Goal: Browse casually

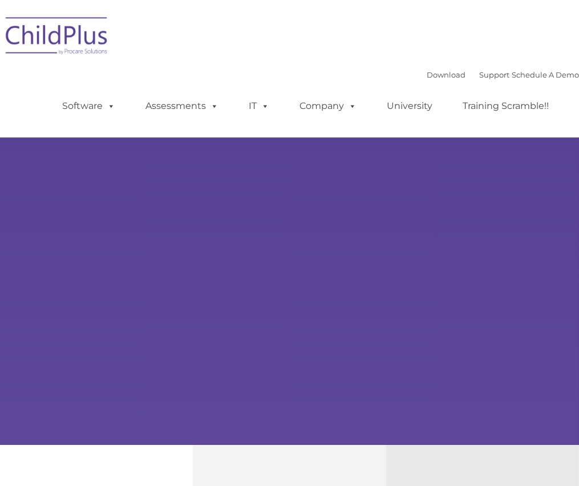
select select "MEDIUM"
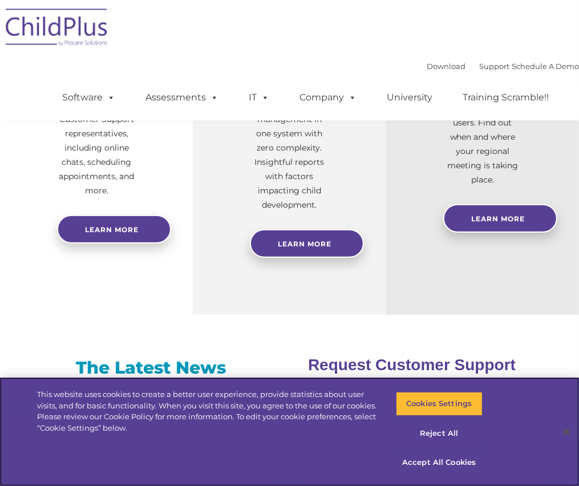
scroll to position [552, 0]
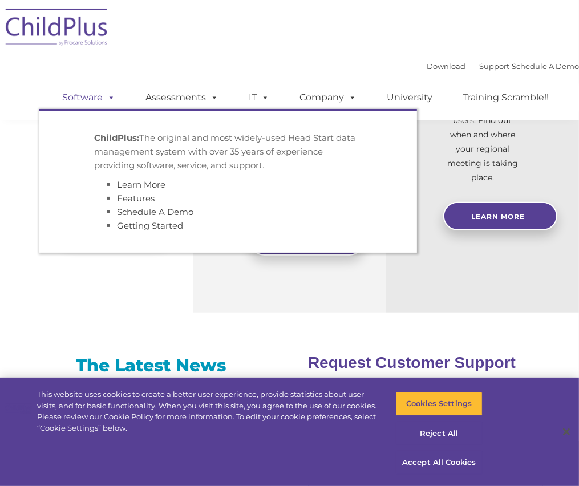
click at [75, 101] on link "Software" at bounding box center [89, 97] width 76 height 23
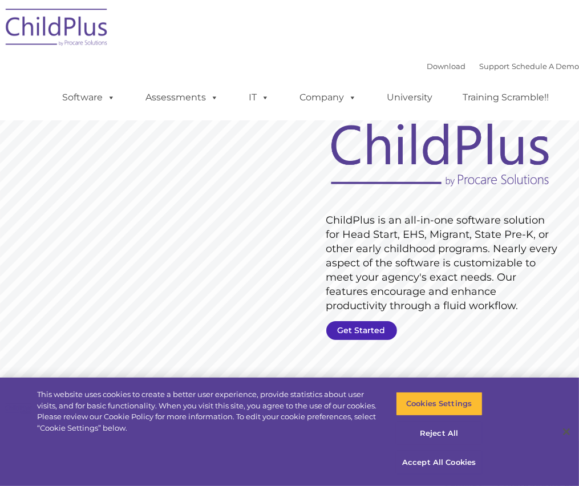
click at [337, 324] on link "Get Started" at bounding box center [361, 330] width 71 height 19
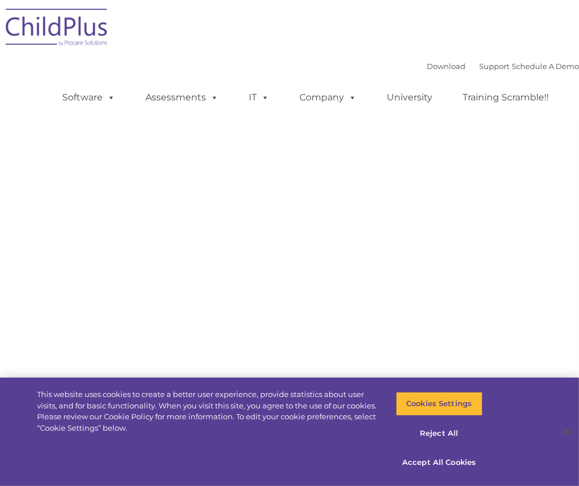
select select "MEDIUM"
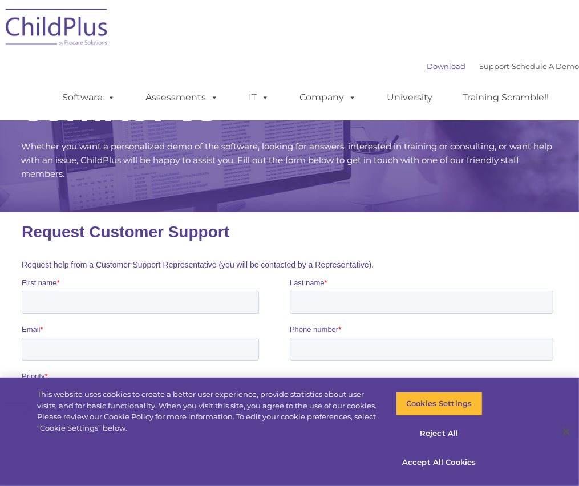
click at [427, 70] on link "Download" at bounding box center [446, 66] width 39 height 9
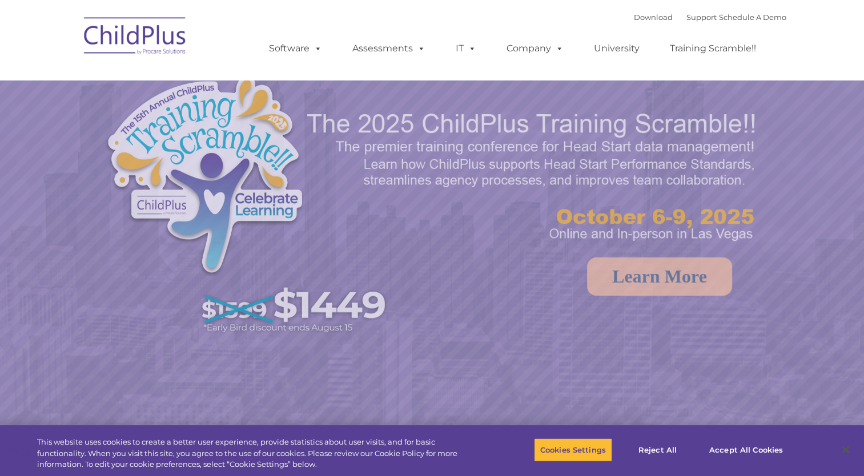
select select "MEDIUM"
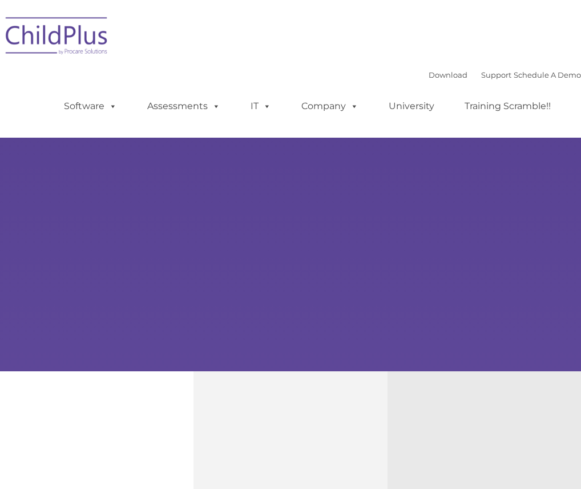
type input ""
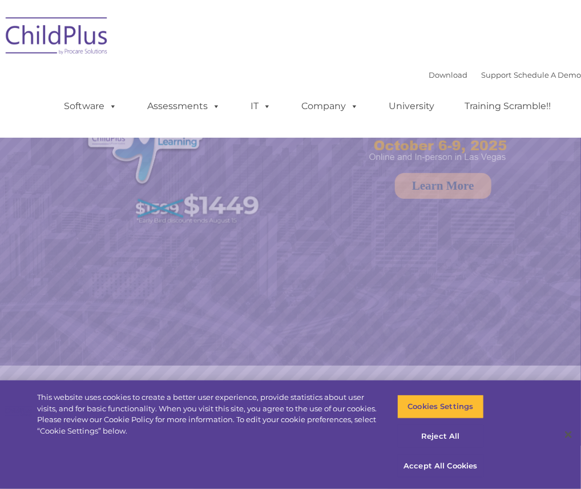
select select "MEDIUM"
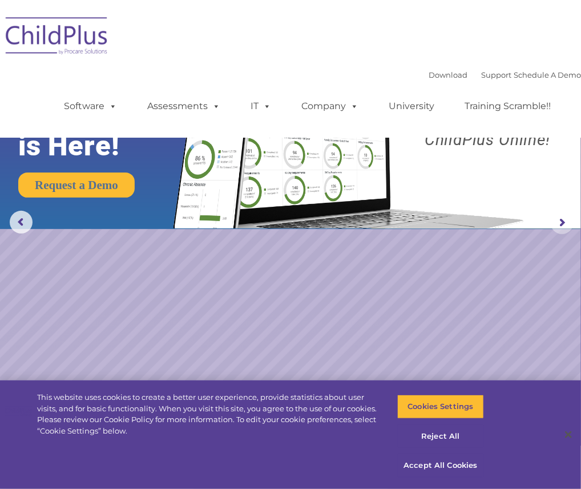
click at [562, 225] on rs-arrow at bounding box center [562, 222] width 23 height 23
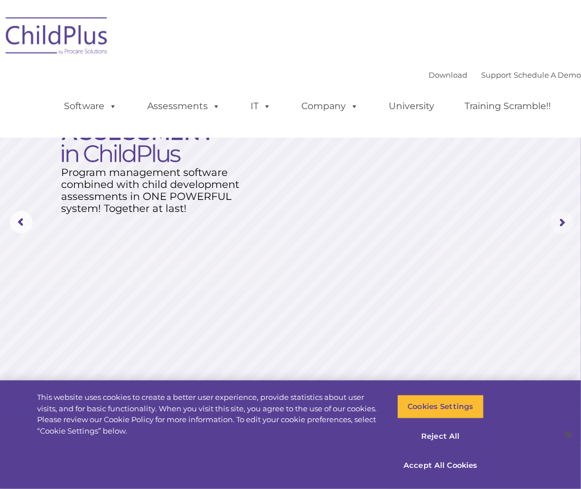
click at [562, 225] on rs-arrow at bounding box center [562, 222] width 23 height 23
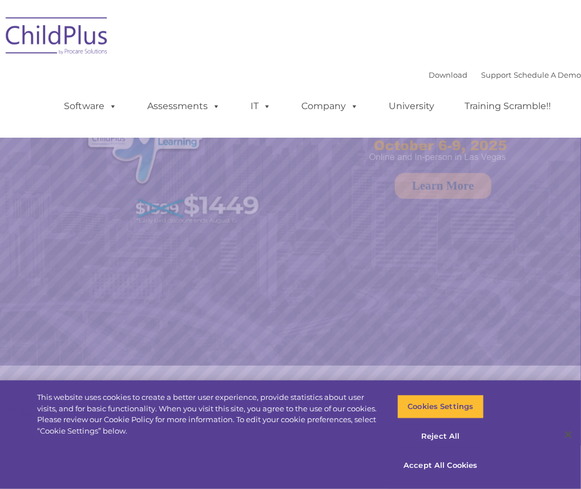
select select "MEDIUM"
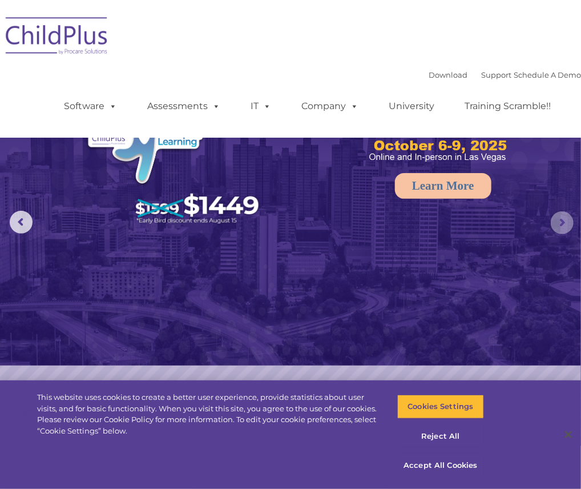
click at [563, 217] on rs-arrow at bounding box center [562, 222] width 23 height 23
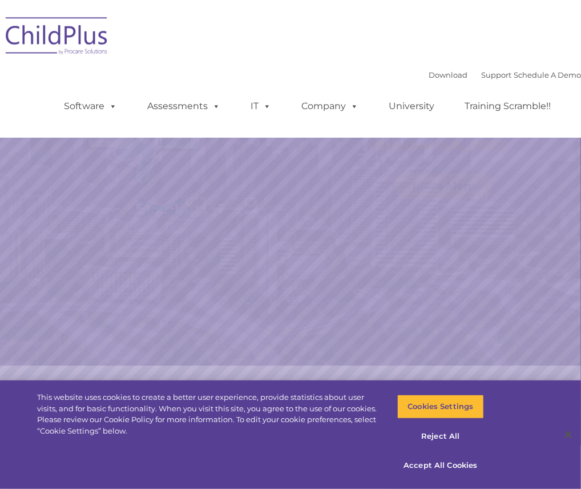
select select "MEDIUM"
